Goal: Information Seeking & Learning: Learn about a topic

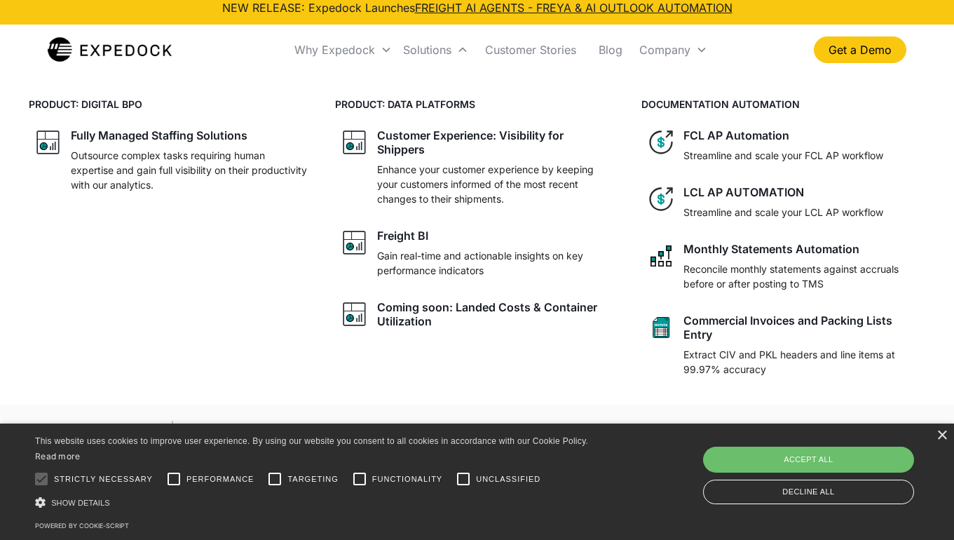
scroll to position [13, 0]
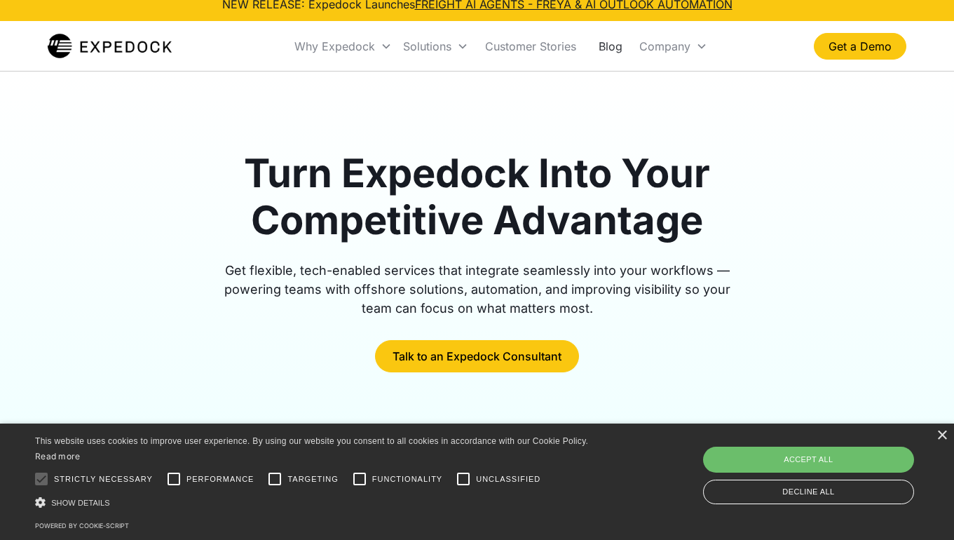
click at [618, 38] on link "Blog" at bounding box center [611, 46] width 46 height 48
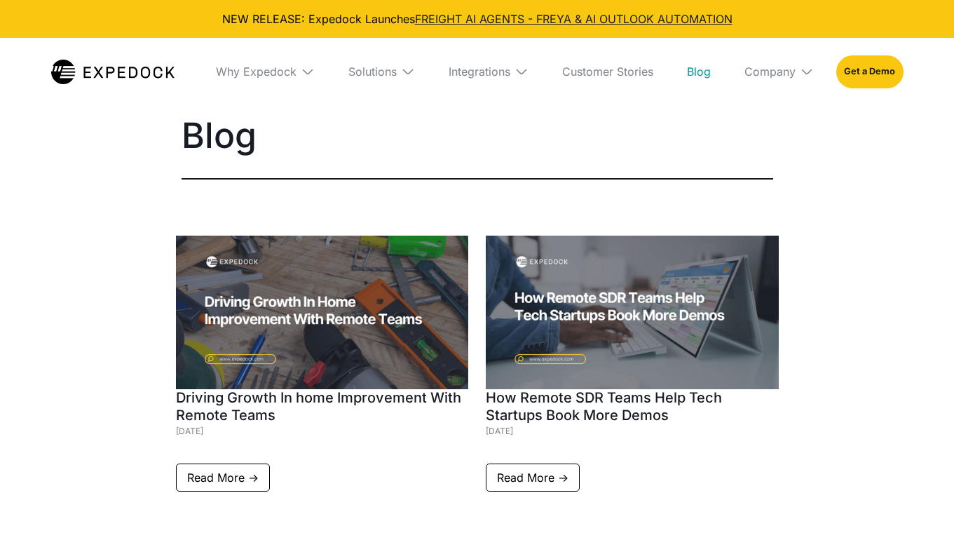
select select
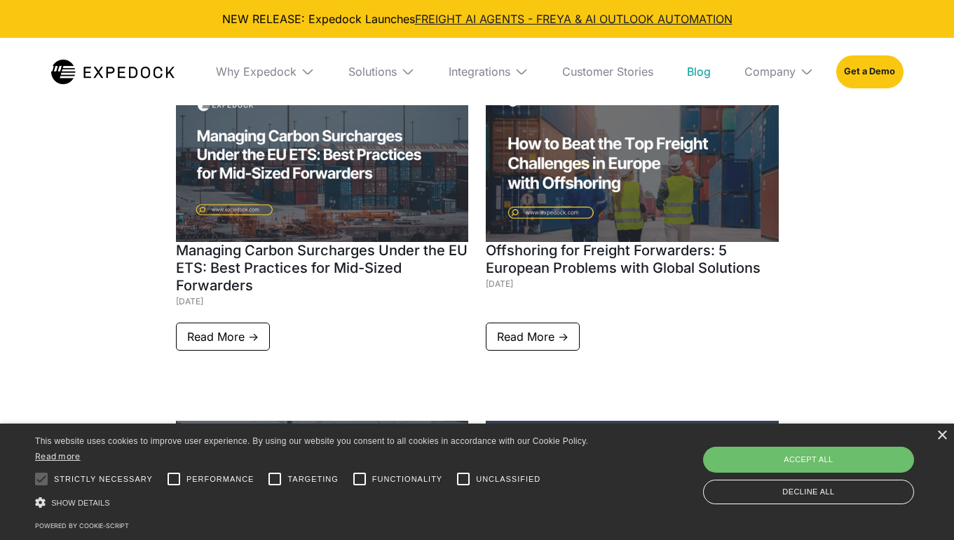
scroll to position [2788, 0]
